Goal: Entertainment & Leisure: Consume media (video, audio)

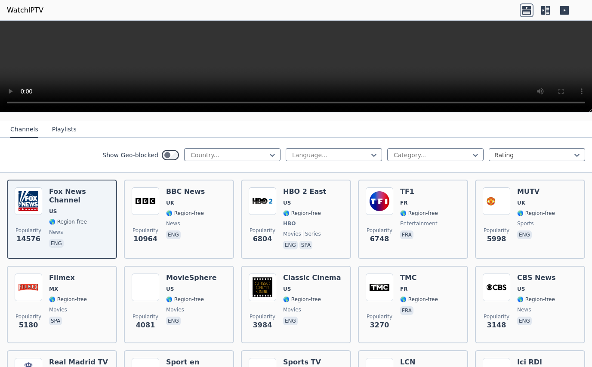
scroll to position [172, 0]
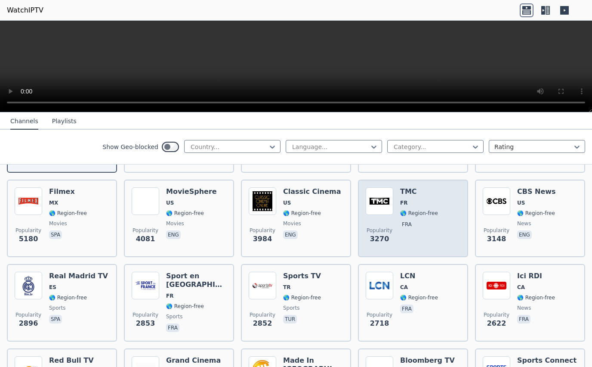
click at [369, 203] on img at bounding box center [380, 201] width 28 height 28
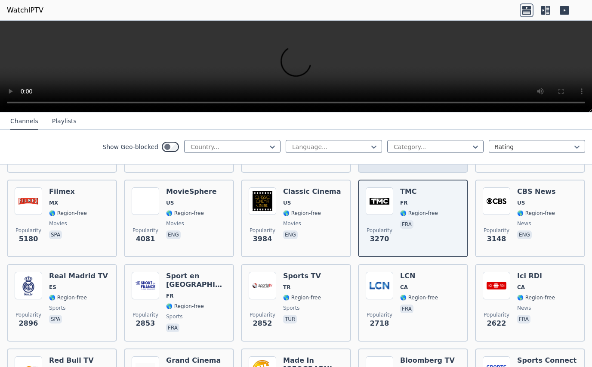
scroll to position [129, 0]
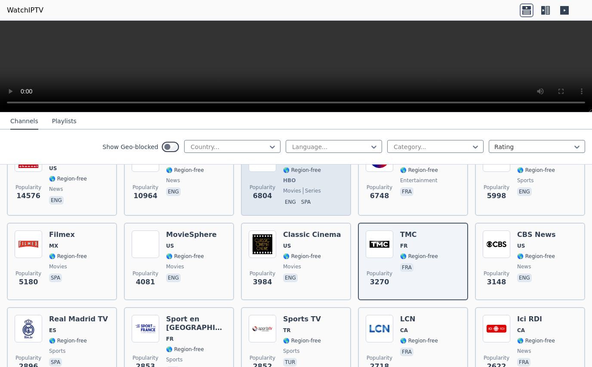
click at [290, 179] on div "HBO 2 East US 🌎 Region-free HBO movies series eng spa" at bounding box center [304, 176] width 43 height 64
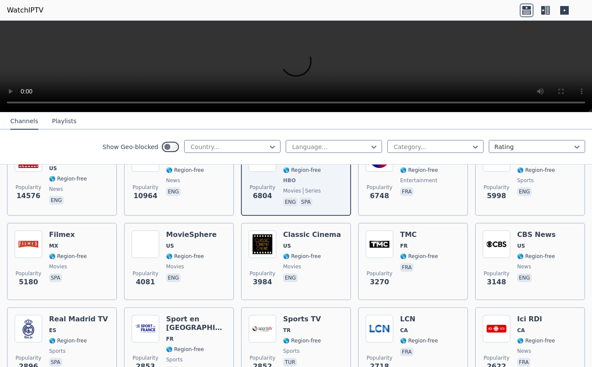
scroll to position [43, 0]
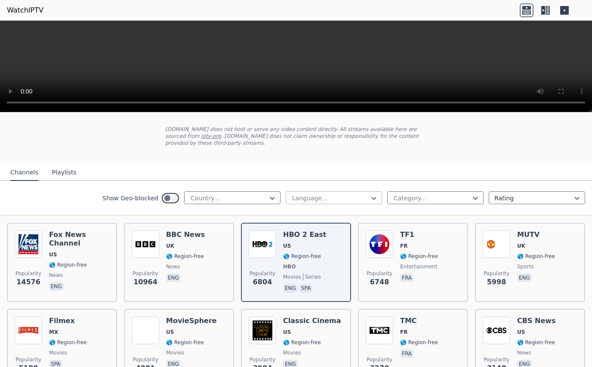
click at [316, 194] on div at bounding box center [330, 198] width 78 height 9
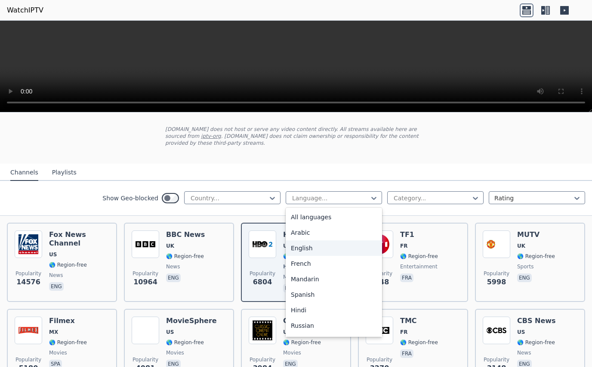
click at [303, 240] on div "English" at bounding box center [334, 247] width 96 height 15
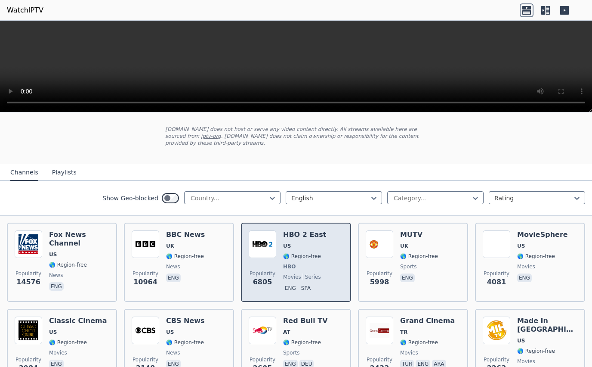
click at [297, 242] on span "US" at bounding box center [304, 245] width 43 height 7
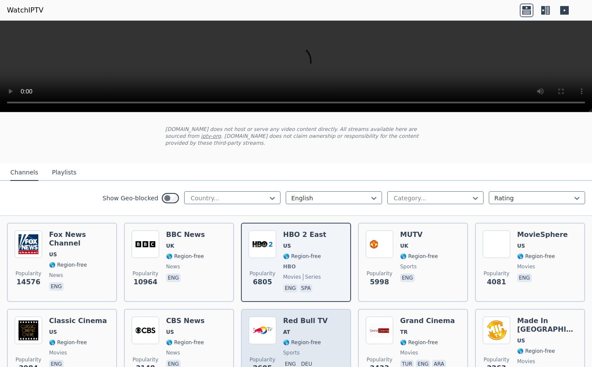
scroll to position [86, 0]
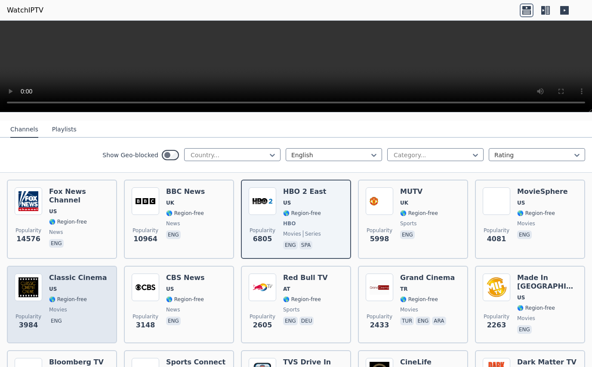
click at [40, 273] on img at bounding box center [29, 287] width 28 height 28
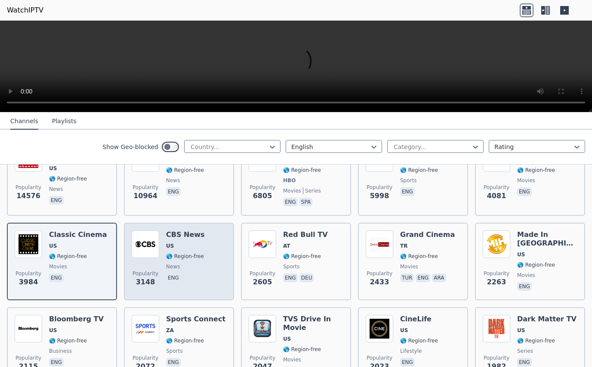
scroll to position [172, 0]
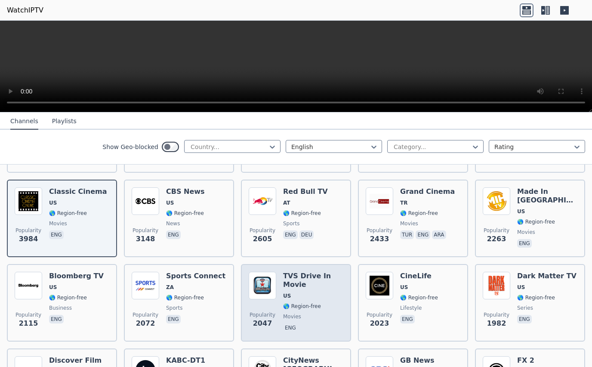
click at [283, 276] on h6 "TVS Drive In Movie" at bounding box center [313, 280] width 60 height 17
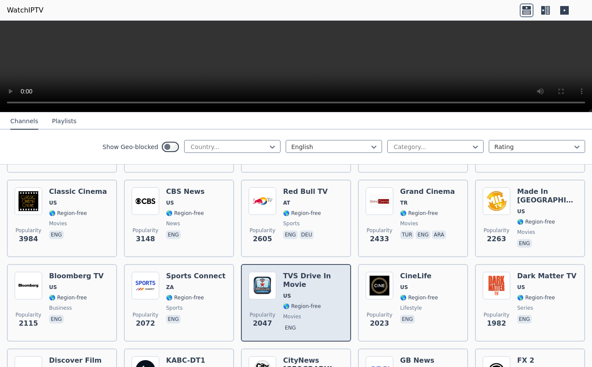
click at [283, 276] on h6 "TVS Drive In Movie" at bounding box center [313, 280] width 60 height 17
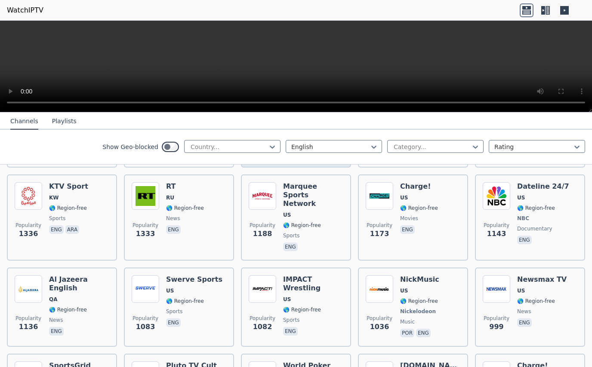
scroll to position [603, 0]
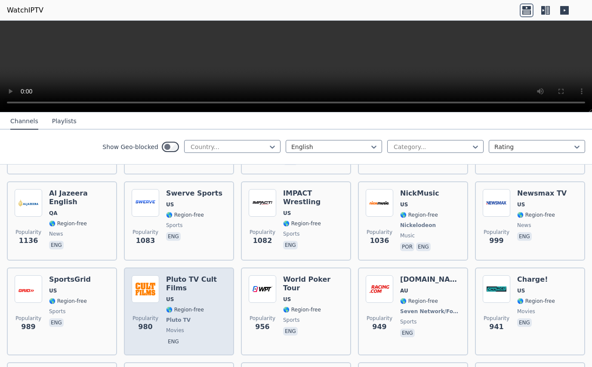
click at [176, 275] on h6 "Pluto TV Cult Films" at bounding box center [196, 283] width 60 height 17
